Goal: Task Accomplishment & Management: Manage account settings

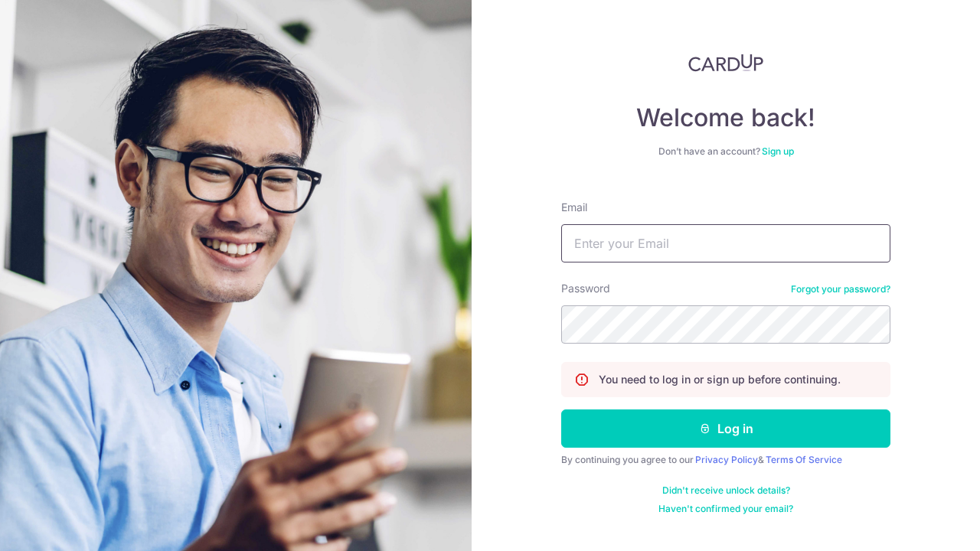
type input "Adrianwong77@gmail.com"
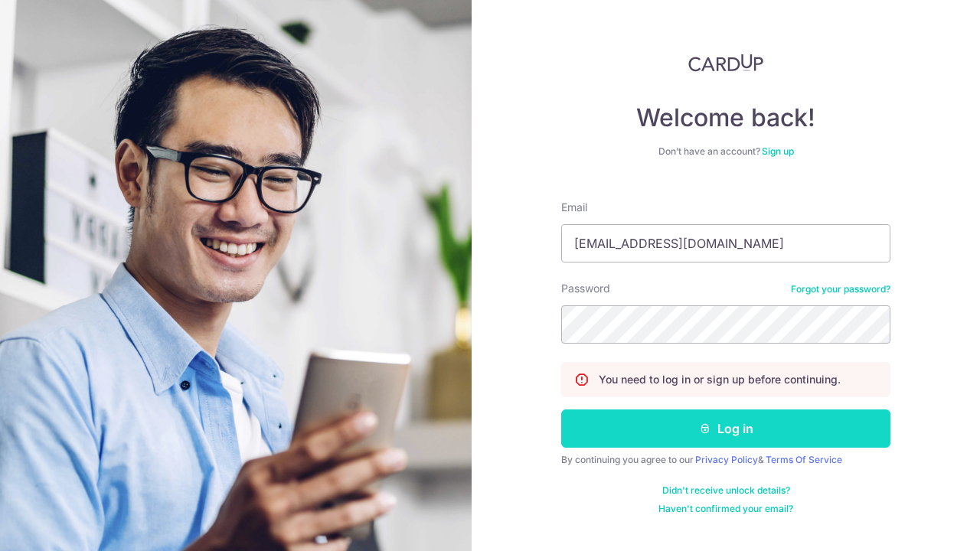
click at [594, 433] on button "Log in" at bounding box center [725, 428] width 329 height 38
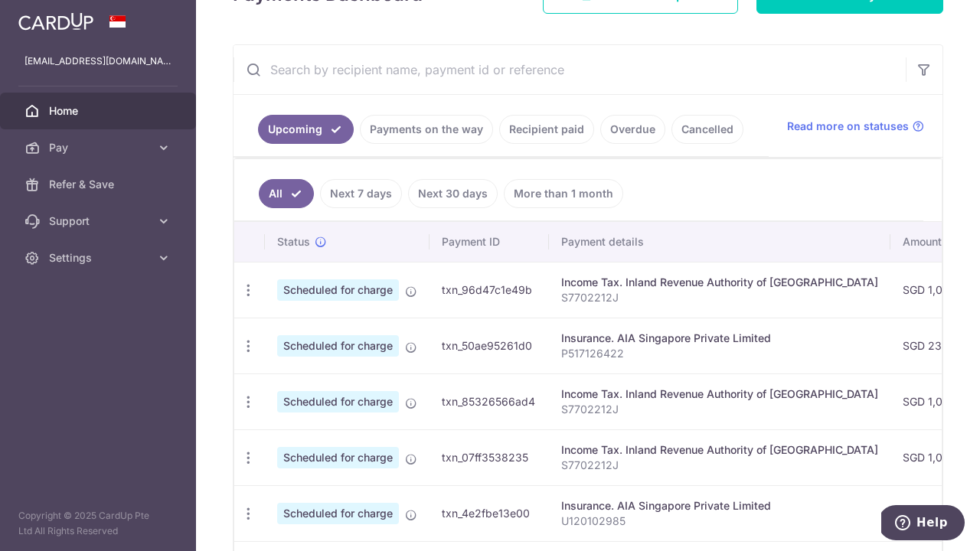
scroll to position [253, 0]
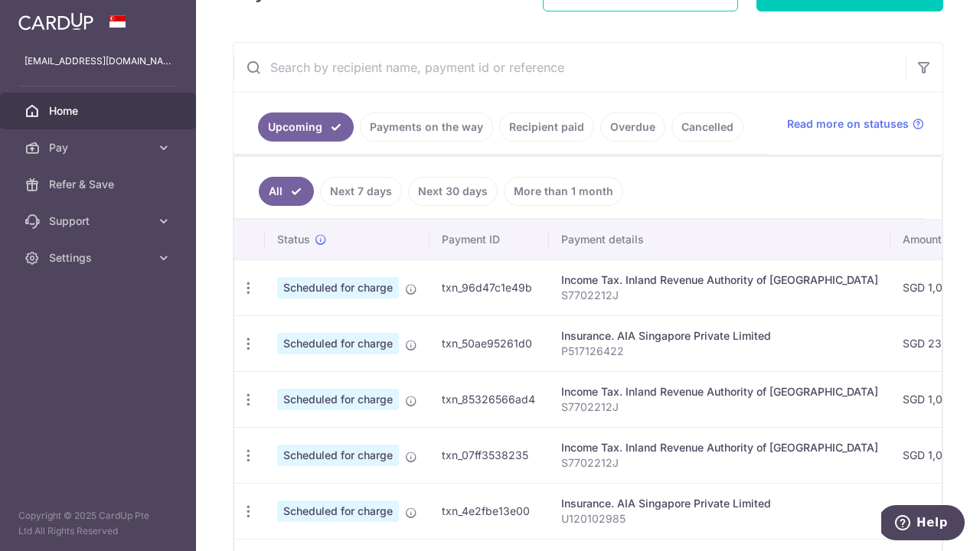
click at [563, 194] on link "More than 1 month" at bounding box center [563, 191] width 119 height 29
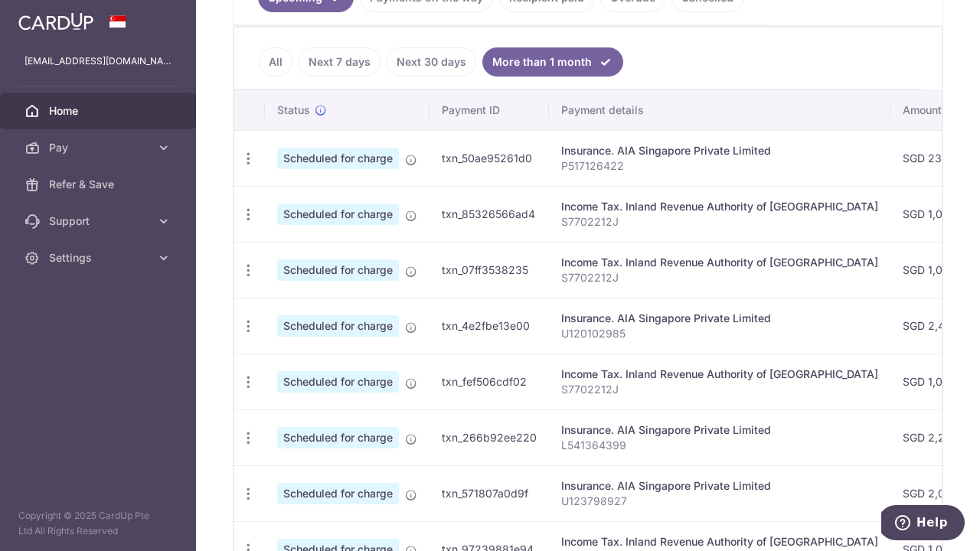
scroll to position [376, 0]
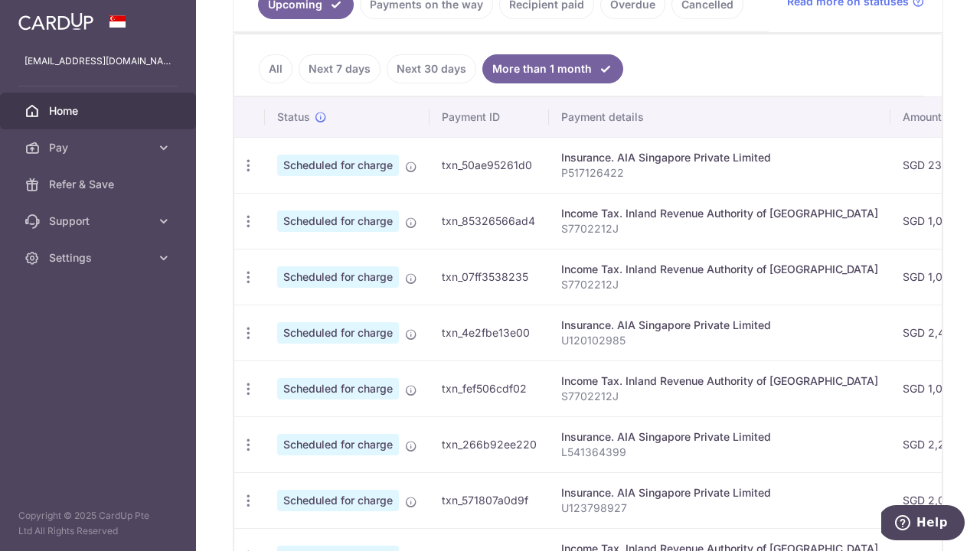
click at [277, 73] on link "All" at bounding box center [276, 68] width 34 height 29
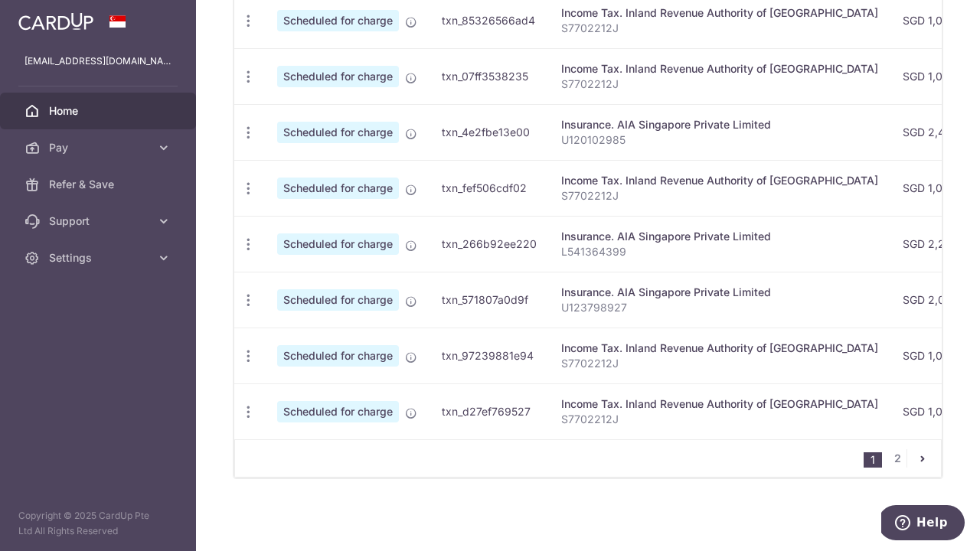
scroll to position [632, 0]
click at [898, 455] on link "2" at bounding box center [897, 458] width 18 height 18
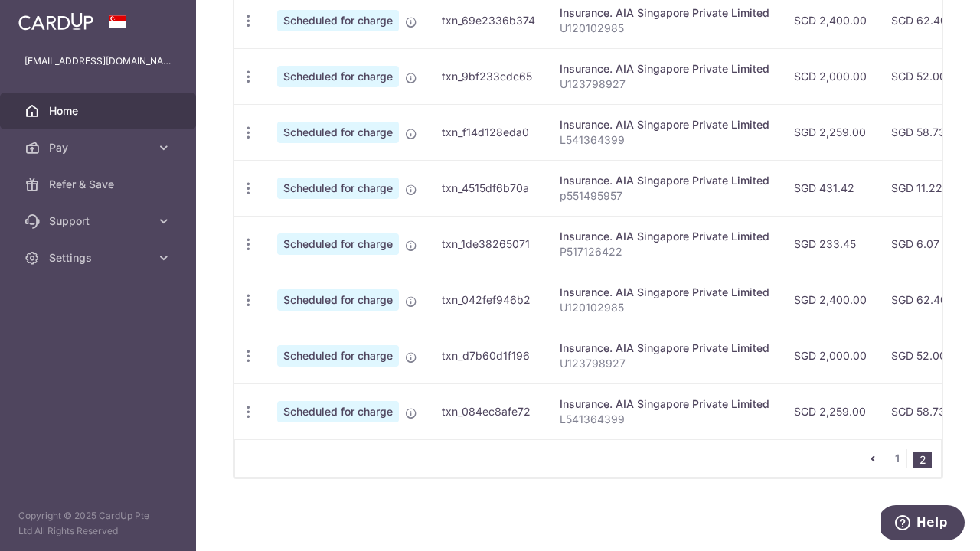
click at [873, 460] on icon "pager" at bounding box center [872, 458] width 12 height 12
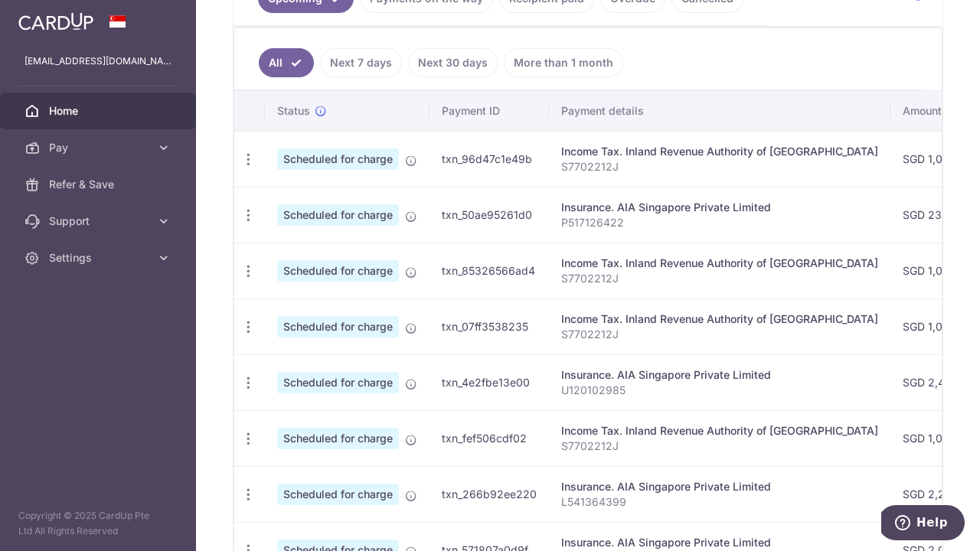
scroll to position [380, 0]
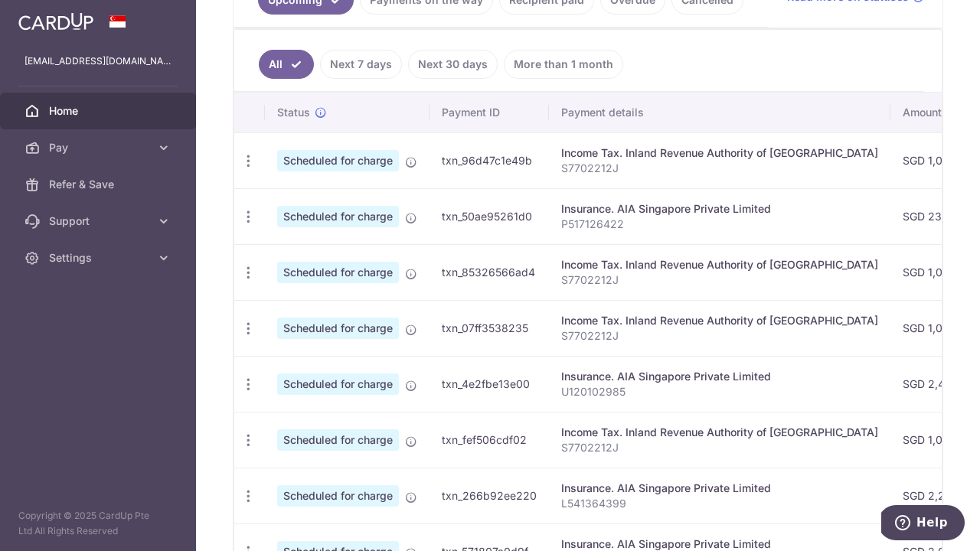
click at [366, 165] on span "Scheduled for charge" at bounding box center [338, 160] width 122 height 21
click at [507, 166] on td "txn_96d47c1e49b" at bounding box center [488, 160] width 119 height 56
click at [248, 165] on icon "button" at bounding box center [248, 161] width 16 height 16
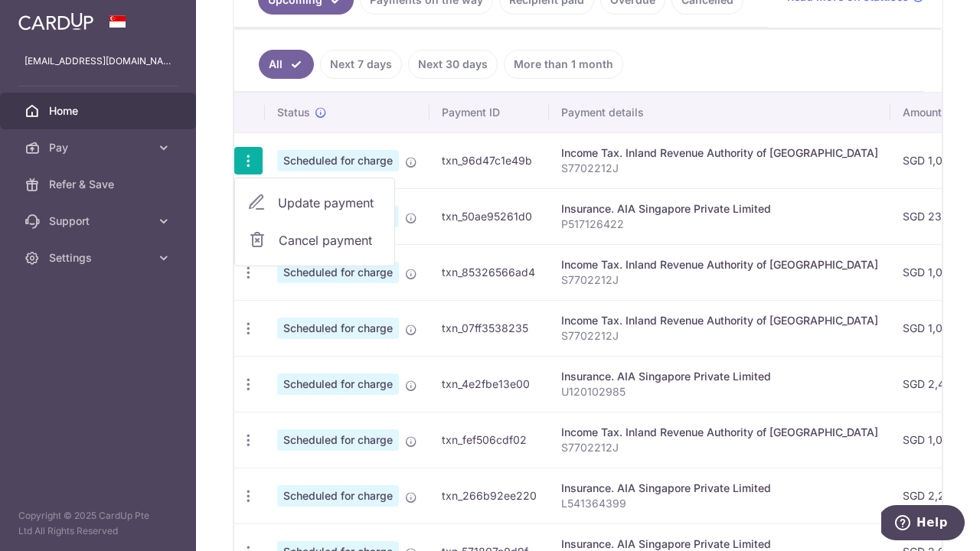
click at [201, 166] on div "× Pause Schedule Pause all future payments in this series Pause just this one p…" at bounding box center [588, 275] width 784 height 551
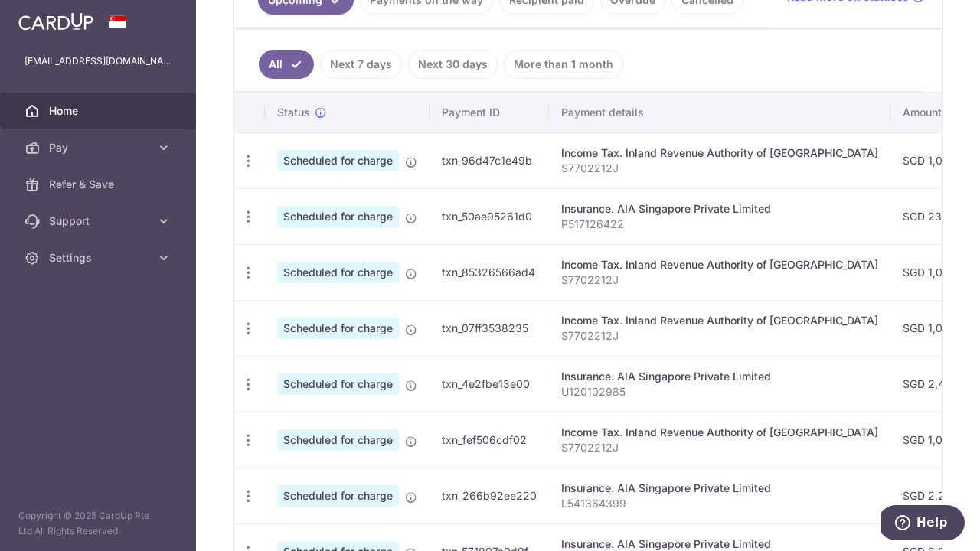
click at [588, 116] on th "Payment details" at bounding box center [719, 113] width 341 height 40
click at [495, 111] on th "Payment ID" at bounding box center [488, 113] width 119 height 40
click at [377, 72] on link "Next 7 days" at bounding box center [361, 64] width 82 height 29
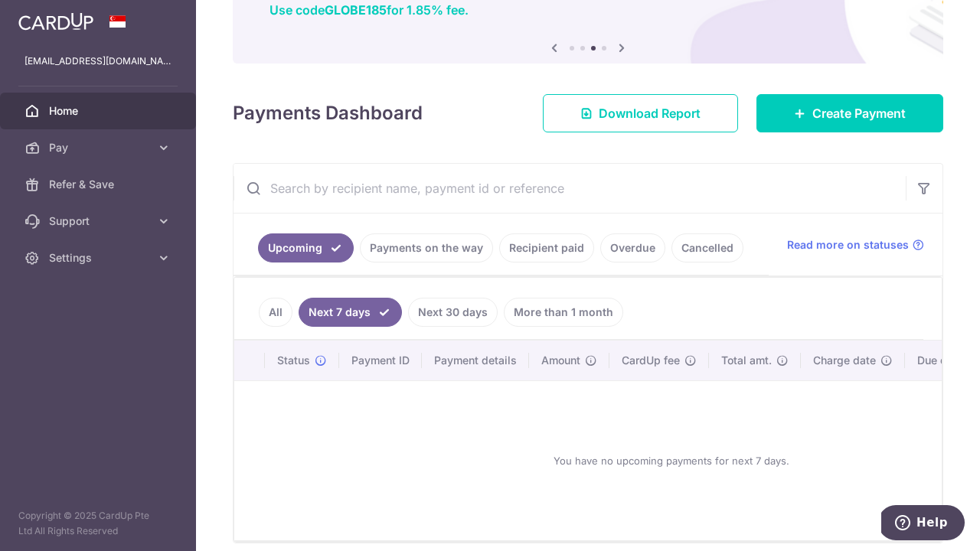
click at [420, 316] on link "Next 30 days" at bounding box center [453, 312] width 90 height 29
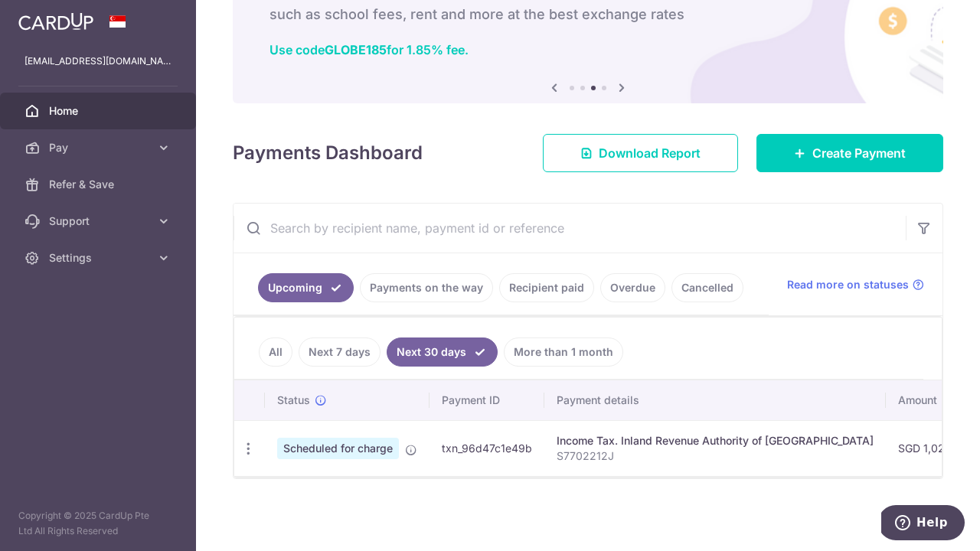
scroll to position [0, 0]
click at [274, 356] on link "All" at bounding box center [276, 352] width 34 height 29
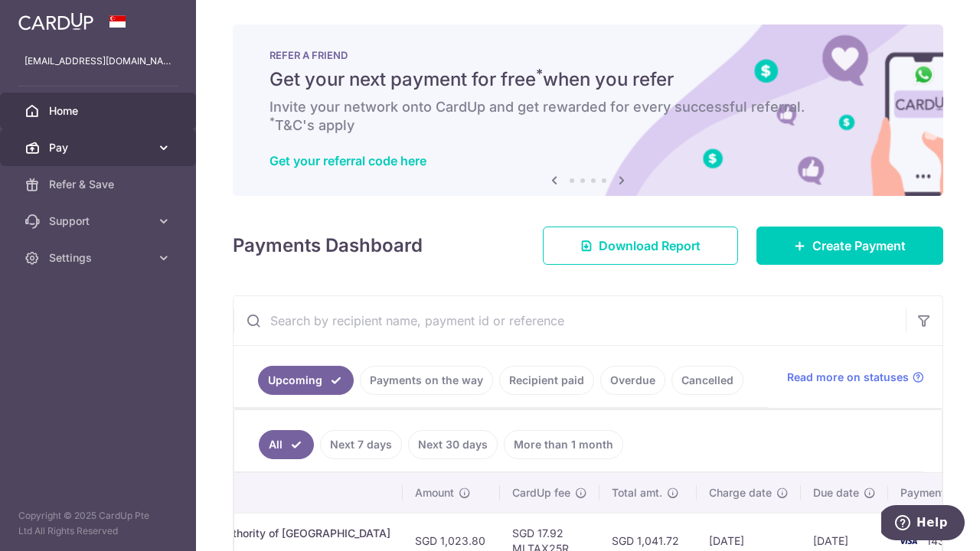
click at [64, 156] on link "Pay" at bounding box center [98, 147] width 196 height 37
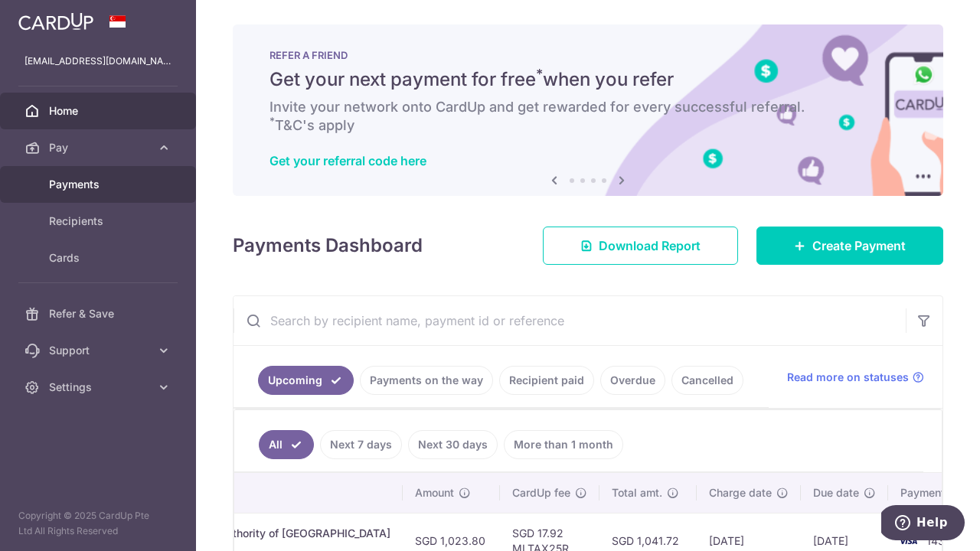
click at [78, 185] on span "Payments" at bounding box center [99, 184] width 101 height 15
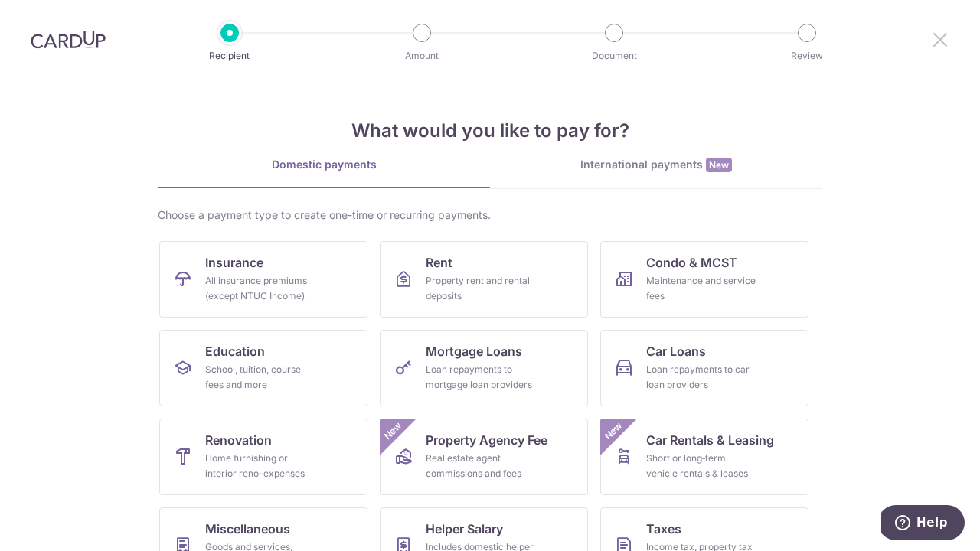
click at [947, 43] on icon at bounding box center [940, 39] width 18 height 19
